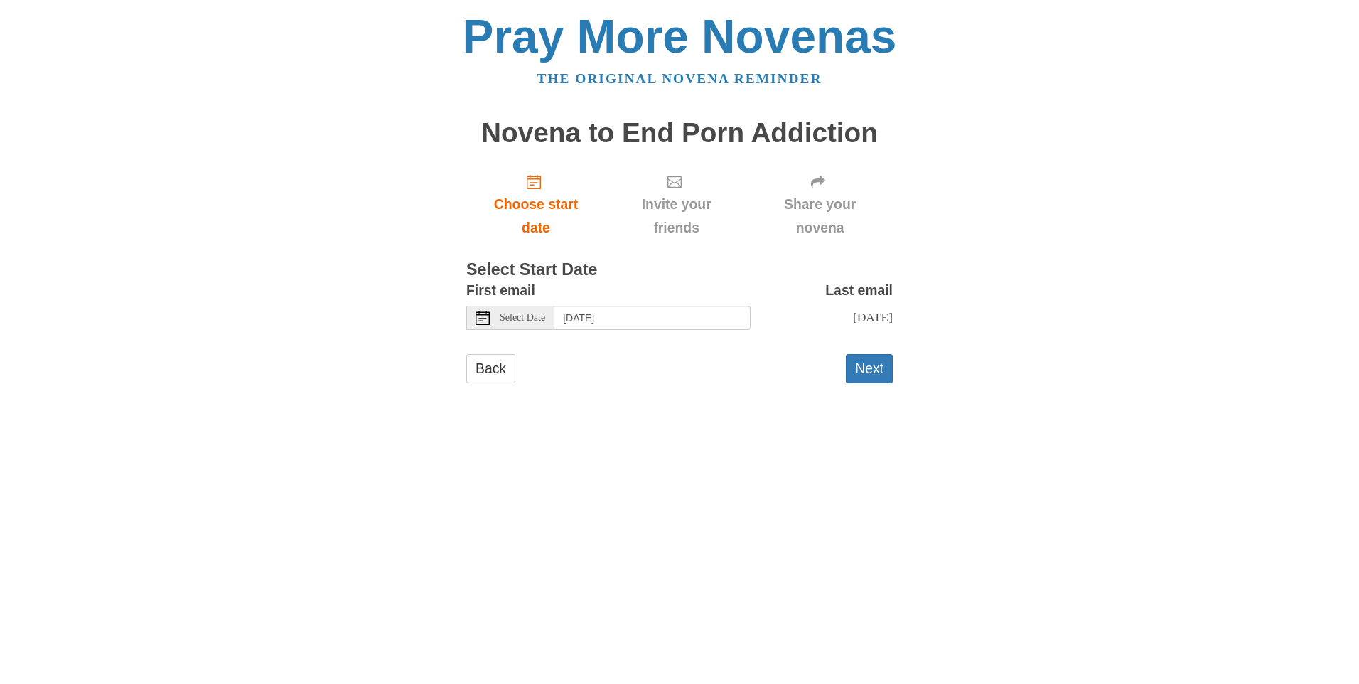
click at [519, 323] on div "Select Date" at bounding box center [510, 318] width 88 height 24
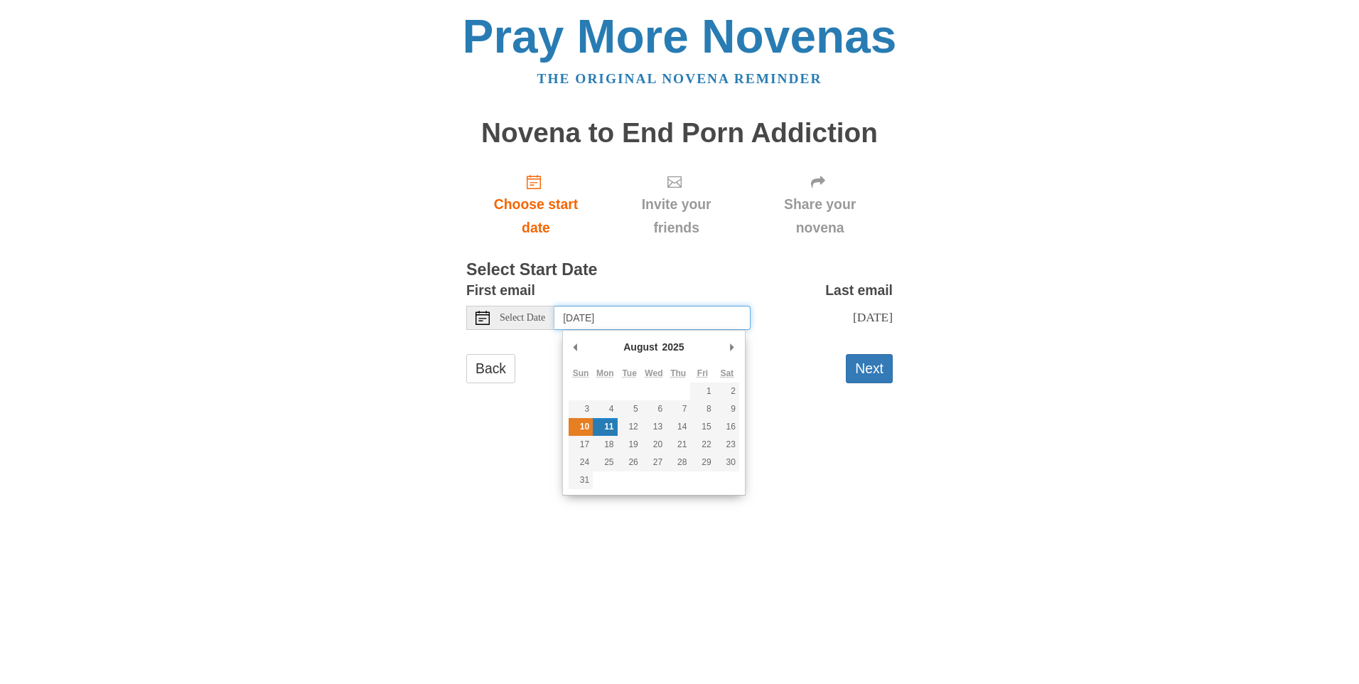
type input "Sunday, August 10th"
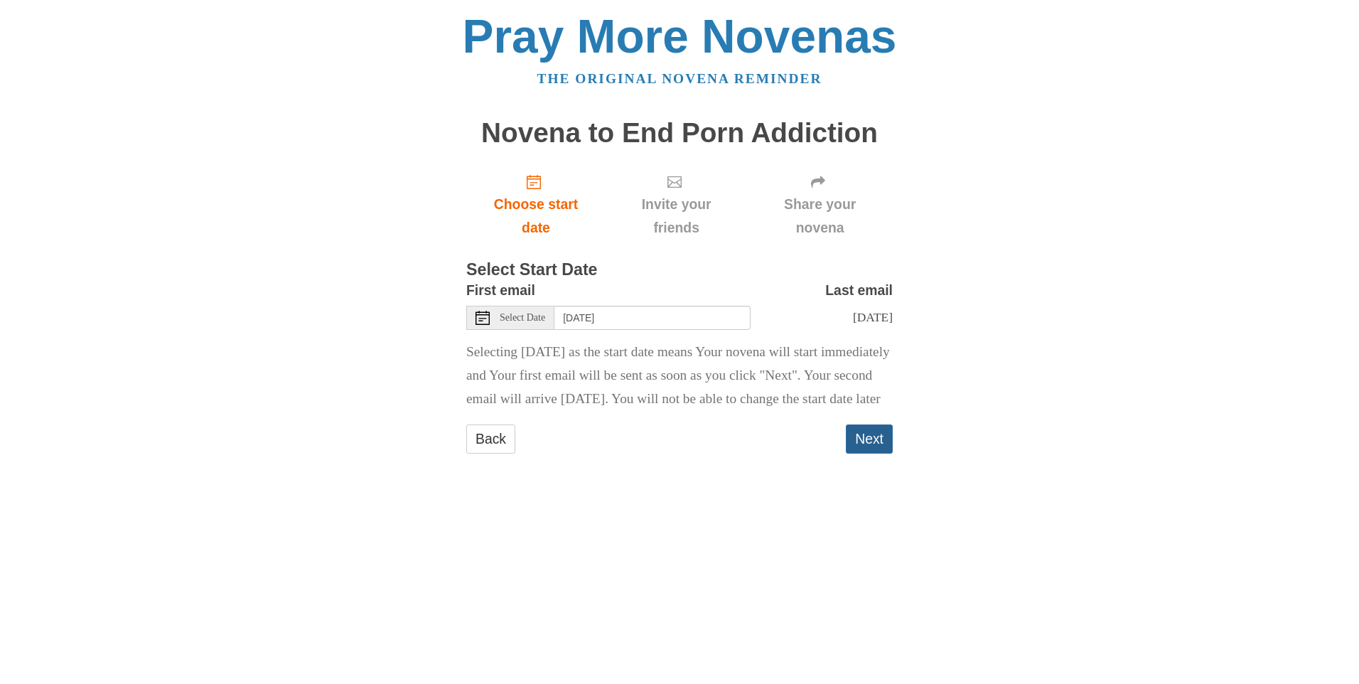
click at [864, 454] on button "Next" at bounding box center [869, 438] width 47 height 29
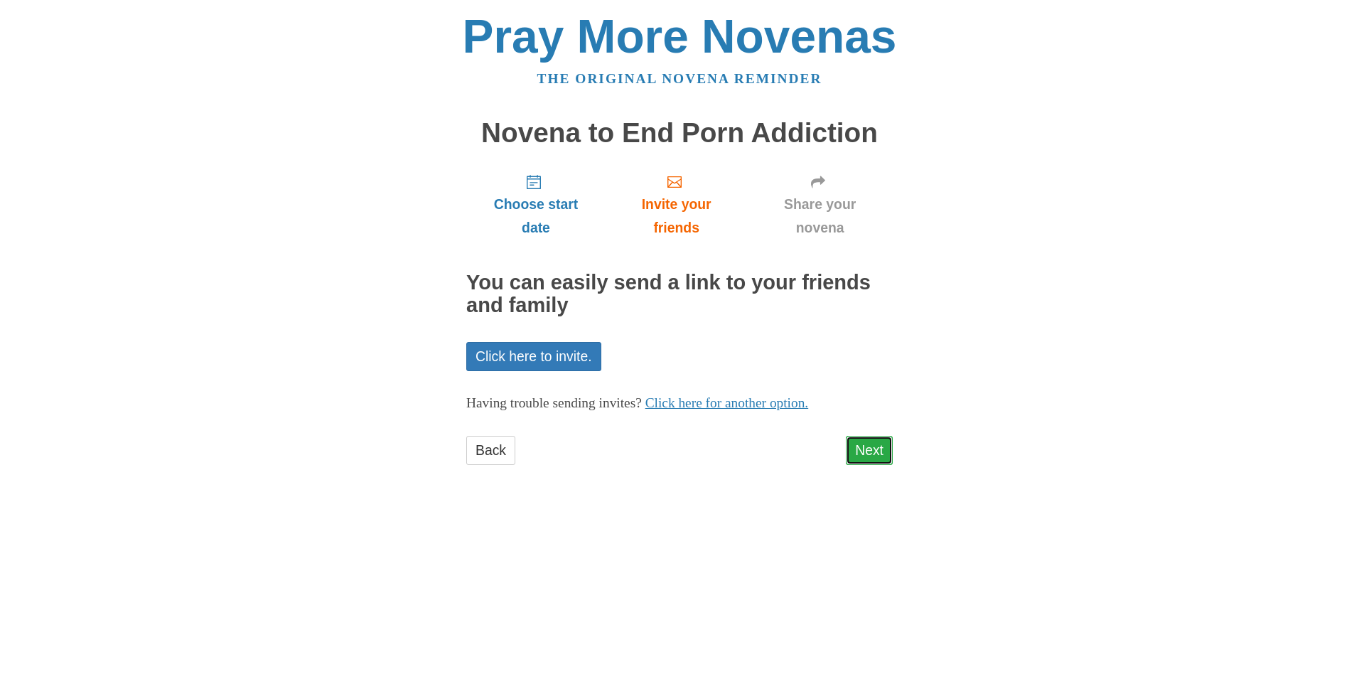
click at [854, 445] on link "Next" at bounding box center [869, 450] width 47 height 29
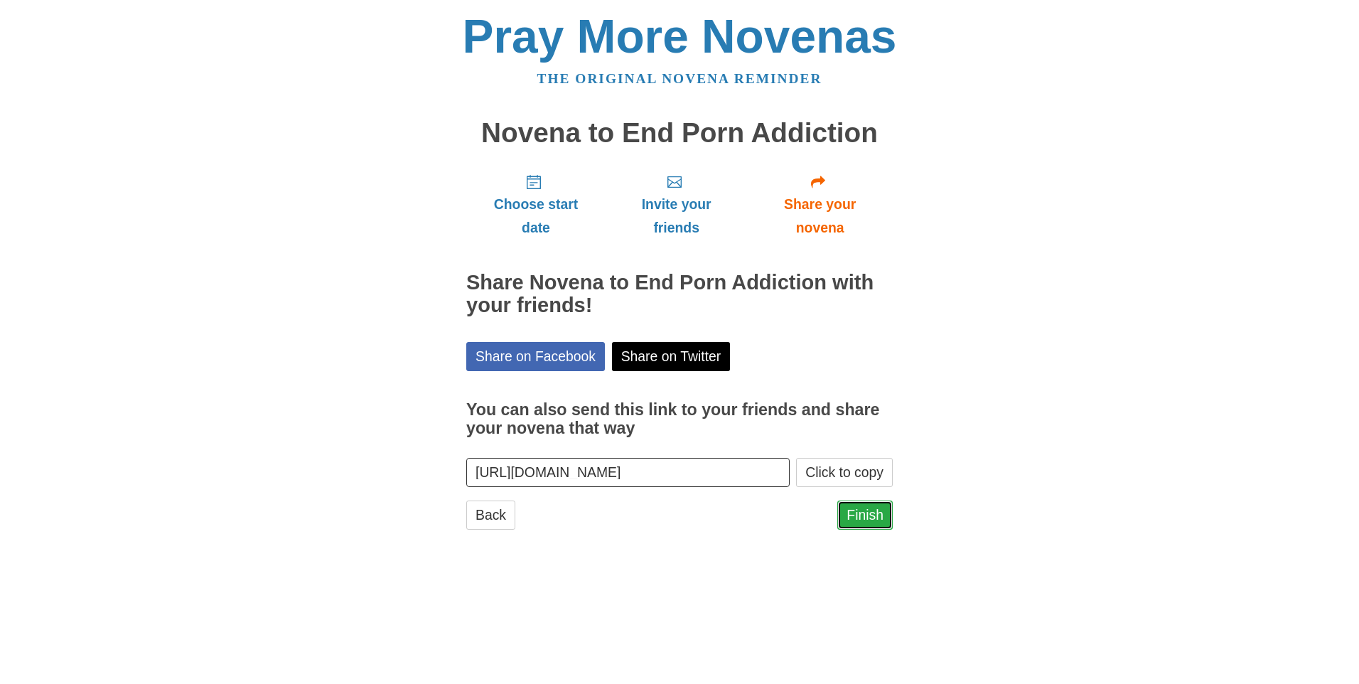
click at [873, 512] on link "Finish" at bounding box center [864, 514] width 55 height 29
